Goal: Connect with others: Connect with others

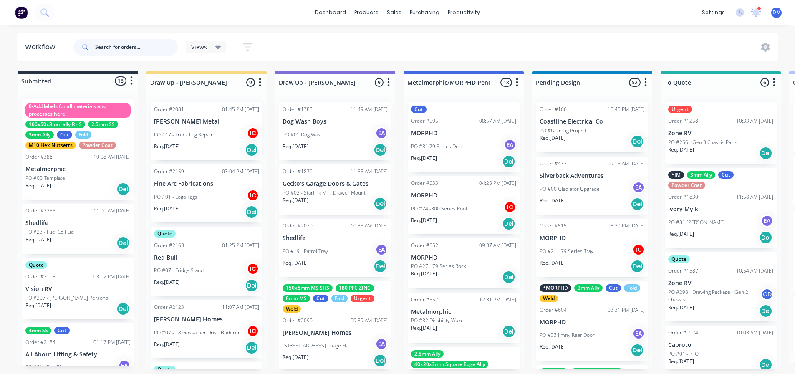
click at [139, 48] on input "text" at bounding box center [136, 47] width 83 height 17
type input "pe"
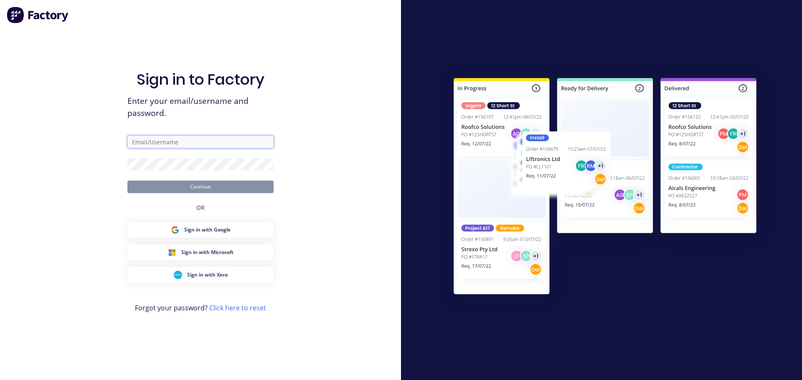
type input "[PERSON_NAME][EMAIL_ADDRESS][DOMAIN_NAME]"
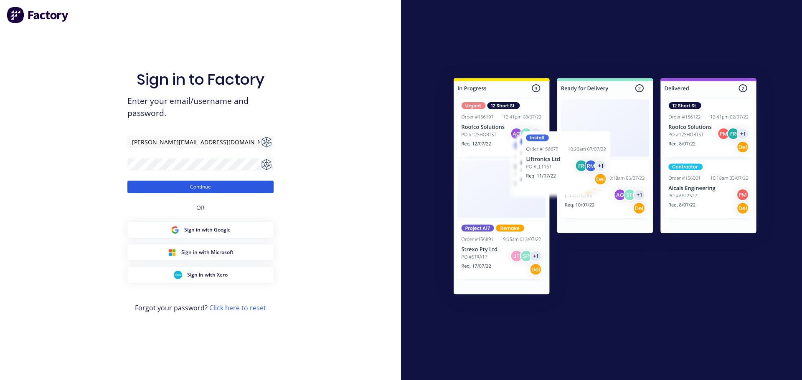
click at [208, 187] on button "Continue" at bounding box center [200, 187] width 146 height 13
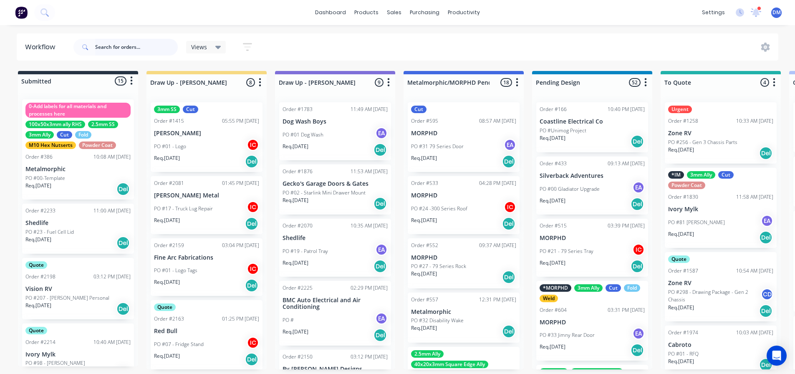
click at [122, 49] on input "text" at bounding box center [136, 47] width 83 height 17
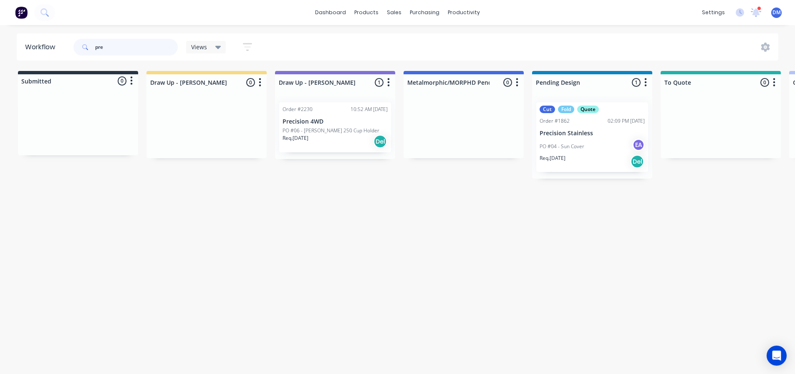
type input "pre"
click at [314, 140] on div "Req. [DATE] Del" at bounding box center [335, 141] width 105 height 14
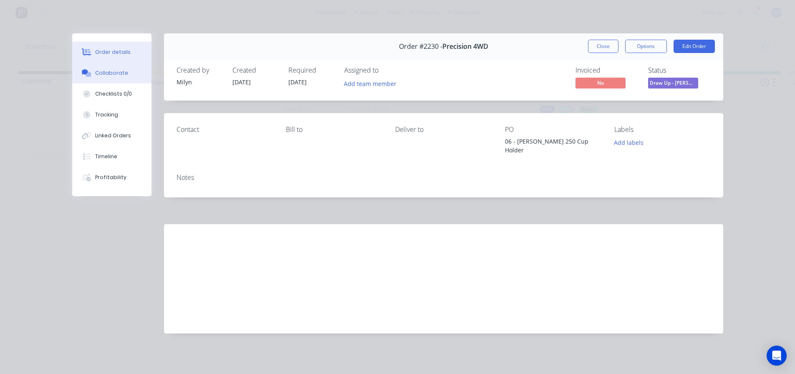
click at [111, 74] on div "Collaborate" at bounding box center [111, 73] width 33 height 8
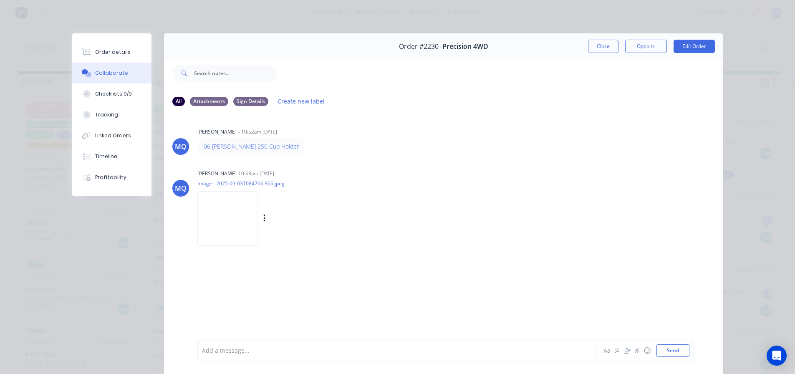
click at [234, 209] on img at bounding box center [228, 218] width 60 height 55
